Goal: Information Seeking & Learning: Compare options

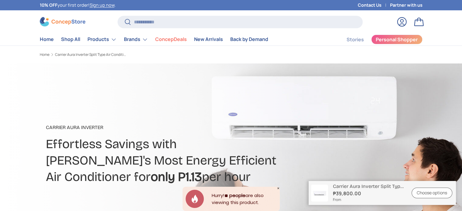
click at [420, 192] on link "Choose options" at bounding box center [431, 193] width 41 height 11
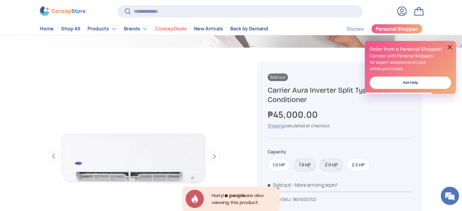
scroll to position [137, 0]
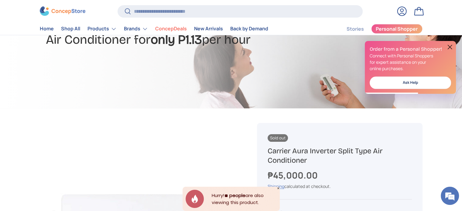
click at [447, 48] on button at bounding box center [449, 46] width 7 height 7
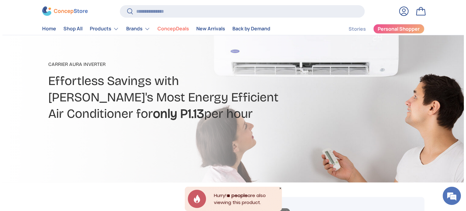
scroll to position [0, 0]
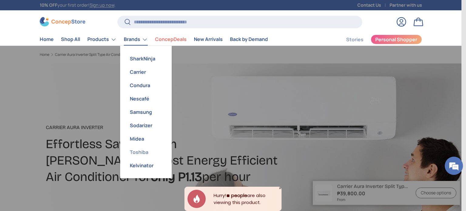
click at [139, 148] on link "Toshiba" at bounding box center [146, 151] width 44 height 13
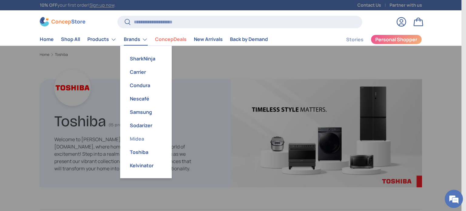
click at [138, 140] on link "Midea" at bounding box center [146, 138] width 44 height 13
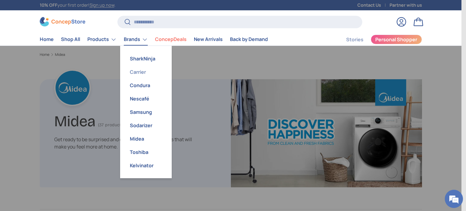
click at [135, 75] on link "Carrier" at bounding box center [146, 71] width 44 height 13
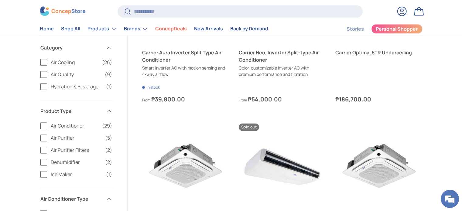
scroll to position [789, 0]
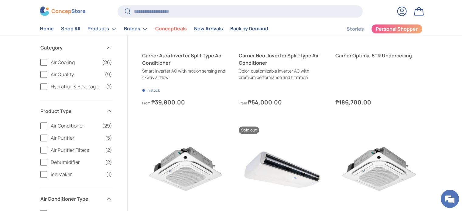
click at [42, 62] on label "Air Cooling (26)" at bounding box center [76, 62] width 72 height 7
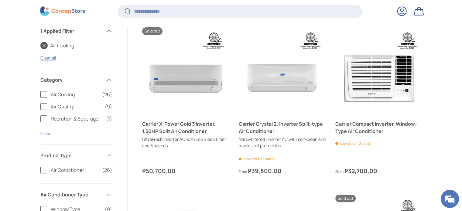
scroll to position [251, 0]
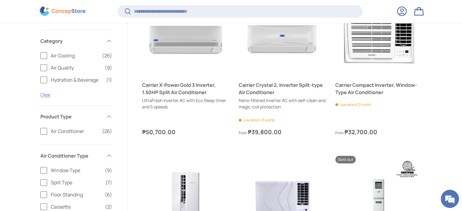
click at [44, 183] on label "Split Type (7)" at bounding box center [76, 182] width 72 height 7
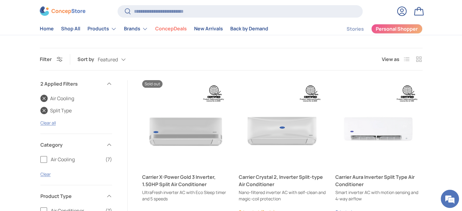
scroll to position [69, 0]
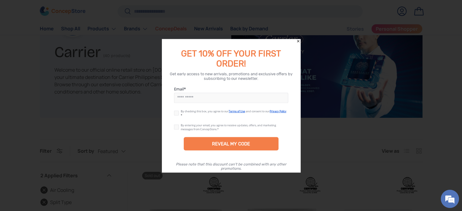
click at [300, 41] on icon "Close" at bounding box center [298, 41] width 4 height 4
